Goal: Information Seeking & Learning: Learn about a topic

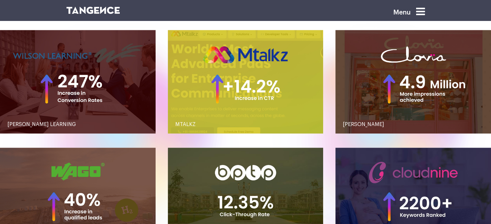
scroll to position [634, 0]
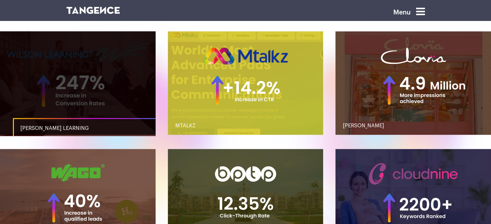
click at [93, 64] on link "button" at bounding box center [77, 83] width 155 height 104
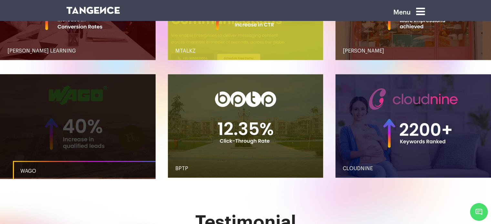
scroll to position [710, 0]
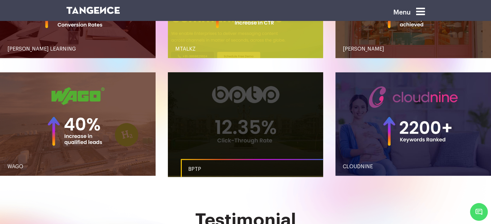
click at [257, 93] on link "button" at bounding box center [245, 124] width 155 height 104
